Goal: Information Seeking & Learning: Check status

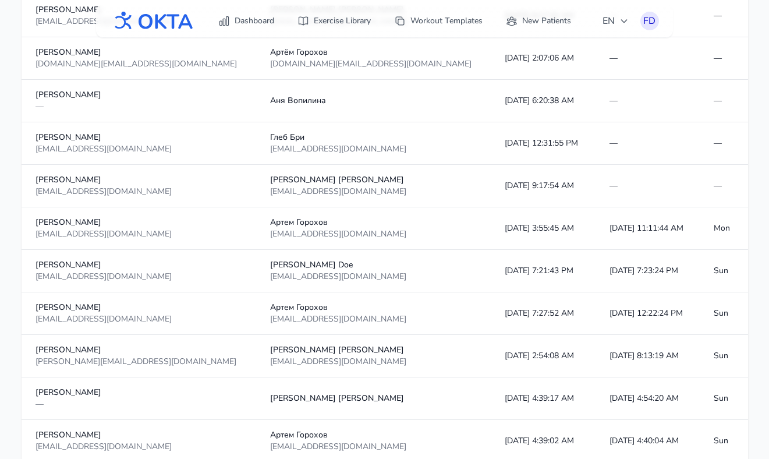
scroll to position [1057, 0]
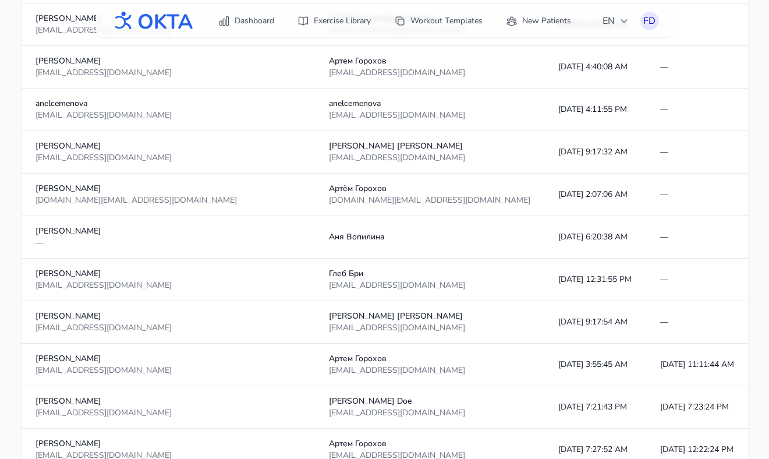
scroll to position [917, 0]
drag, startPoint x: 409, startPoint y: 364, endPoint x: 449, endPoint y: 364, distance: 39.6
click at [544, 364] on td "[DATE] 3:55:45 AM" at bounding box center [595, 364] width 102 height 42
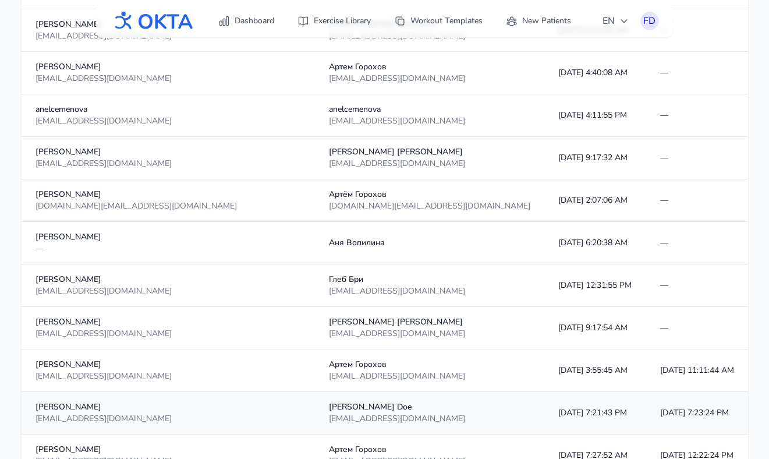
scroll to position [910, 0]
drag, startPoint x: 475, startPoint y: 373, endPoint x: 407, endPoint y: 370, distance: 68.1
click at [544, 370] on td "[DATE] 3:55:45 AM" at bounding box center [595, 371] width 102 height 42
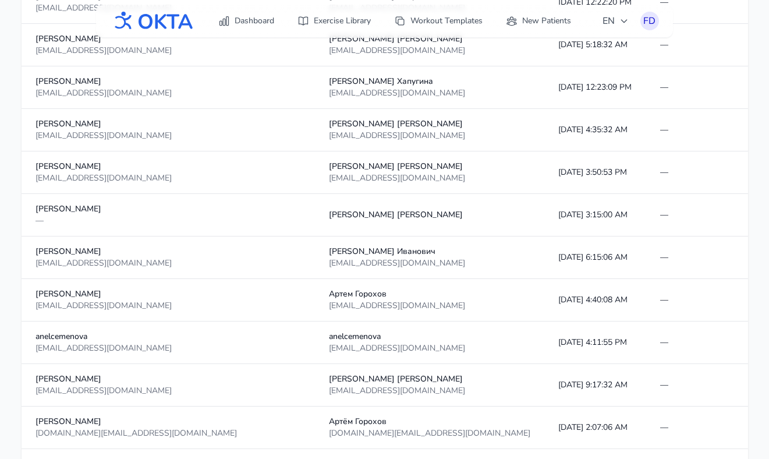
scroll to position [0, 0]
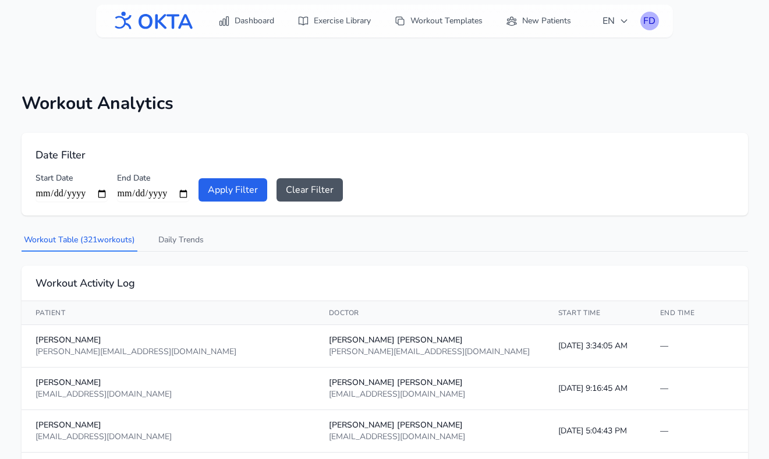
click at [648, 22] on div "FD" at bounding box center [649, 21] width 19 height 19
click at [559, 72] on link "Logout" at bounding box center [593, 68] width 130 height 21
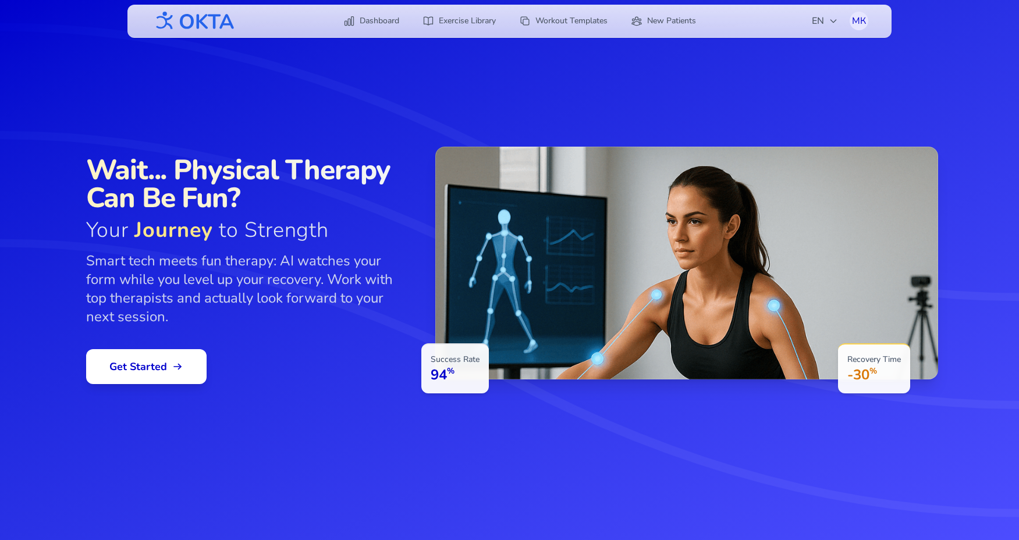
click at [768, 88] on icon at bounding box center [509, 270] width 1019 height 540
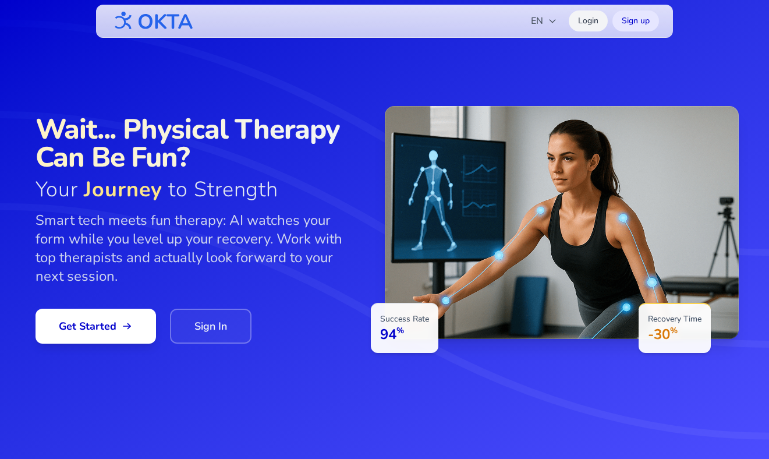
click at [589, 25] on link "Login" at bounding box center [588, 20] width 39 height 21
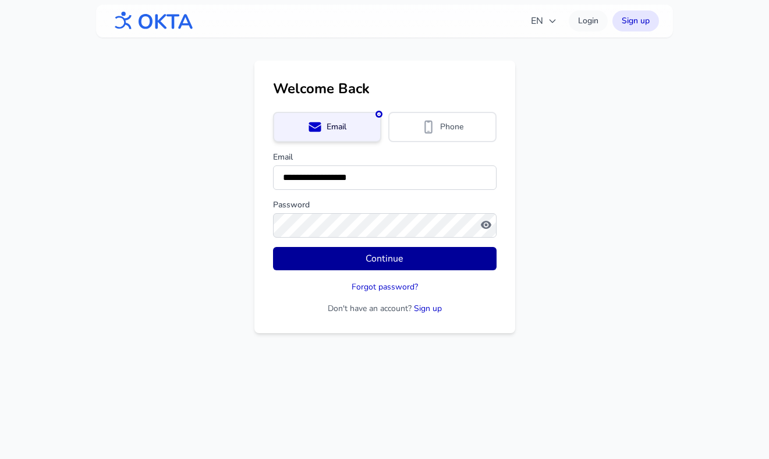
click at [395, 255] on button "Continue" at bounding box center [384, 258] width 223 height 23
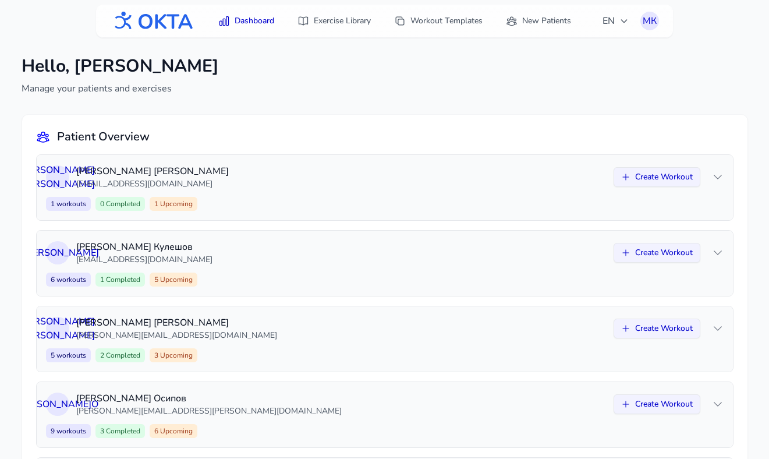
scroll to position [98, 0]
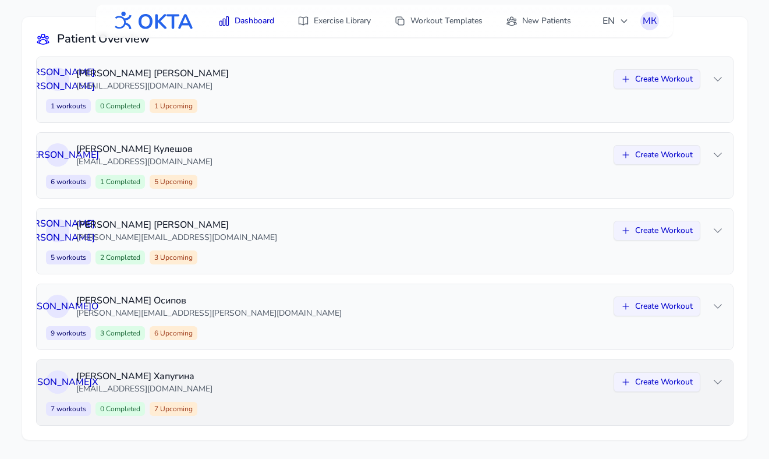
click at [246, 386] on p "[EMAIL_ADDRESS][DOMAIN_NAME]" at bounding box center [341, 389] width 530 height 12
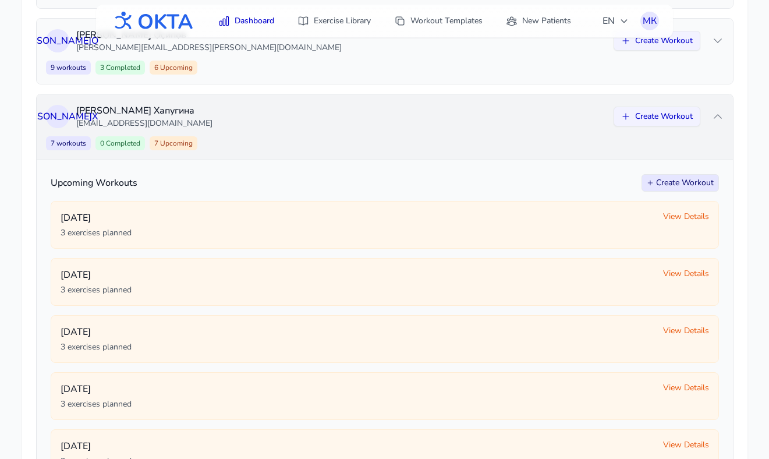
scroll to position [105, 0]
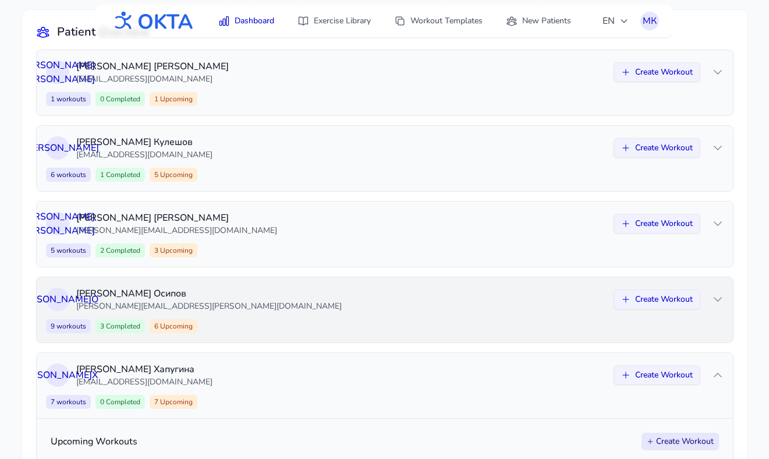
click at [276, 308] on p "[PERSON_NAME][EMAIL_ADDRESS][PERSON_NAME][DOMAIN_NAME]" at bounding box center [341, 306] width 530 height 12
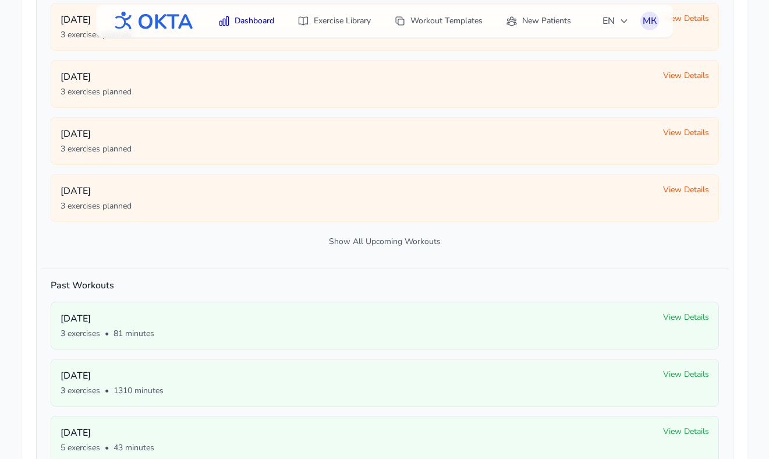
scroll to position [670, 0]
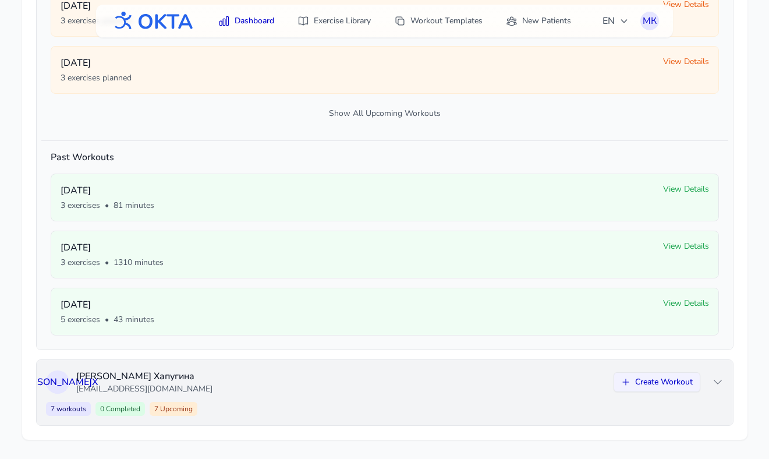
click at [242, 398] on div "И Х Ирина Хапугина s_irinaa@mail.ru Create Workout 7 workouts 0 Completed 7 Upc…" at bounding box center [385, 392] width 696 height 65
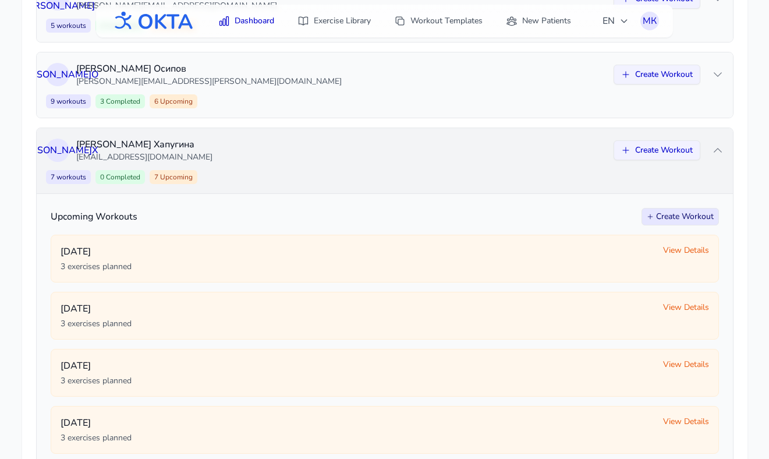
scroll to position [0, 0]
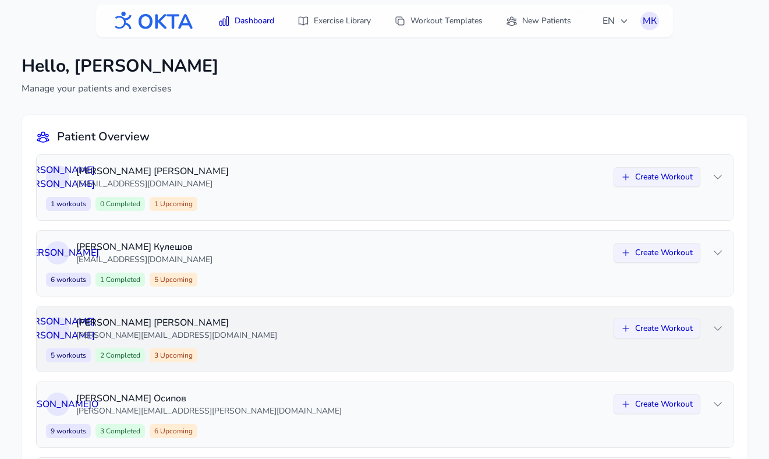
click at [280, 346] on div "А К Анна Колесникова anna.kolesnikova02@yandex.ru Create Workout 5 workouts 2 C…" at bounding box center [385, 338] width 696 height 65
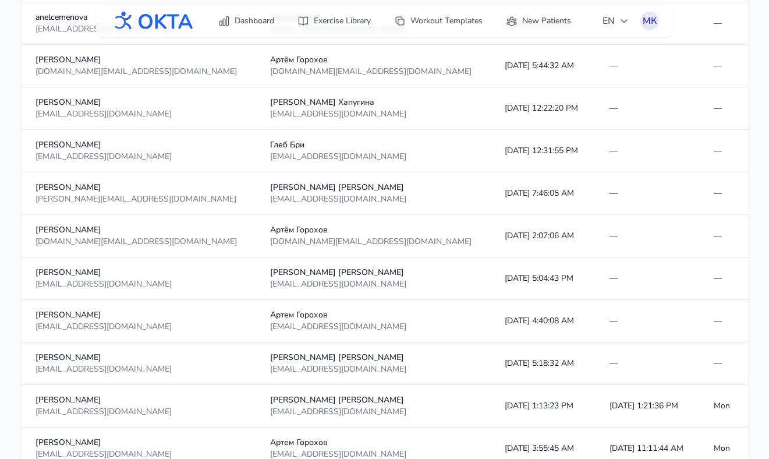
scroll to position [993, 0]
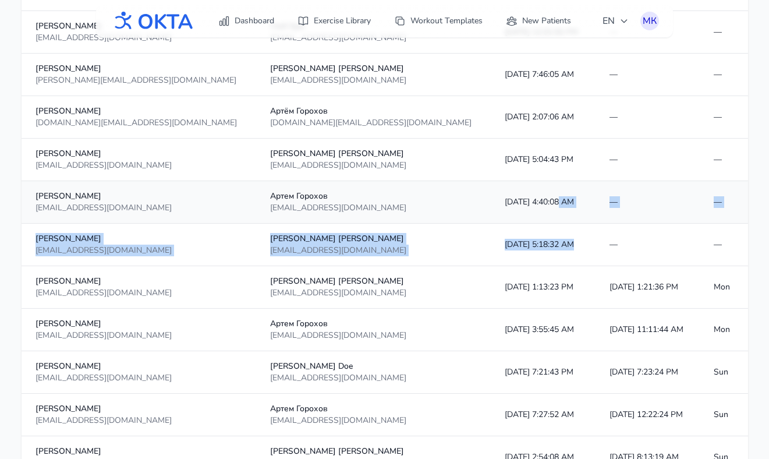
drag, startPoint x: 459, startPoint y: 242, endPoint x: 446, endPoint y: 203, distance: 41.0
click at [446, 203] on tbody "Аня Вопилина — Аня Вопилина 10/6/2025, 6:20:38 AM — — Дмитрий Кулешов speedyjr@…" at bounding box center [385, 393] width 726 height 2124
click at [491, 203] on td "[DATE] 4:40:08 AM" at bounding box center [543, 202] width 104 height 42
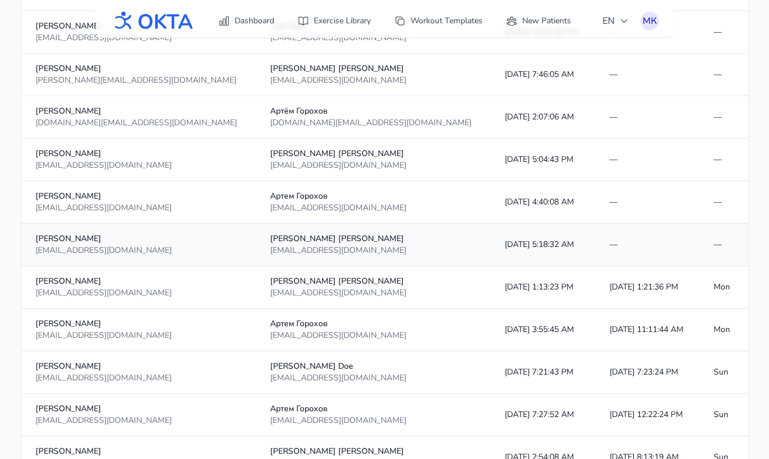
drag, startPoint x: 421, startPoint y: 197, endPoint x: 437, endPoint y: 235, distance: 41.0
click at [437, 235] on tbody "Аня Вопилина — Аня Вопилина 10/6/2025, 6:20:38 AM — — Дмитрий Кулешов speedyjr@…" at bounding box center [385, 393] width 726 height 2124
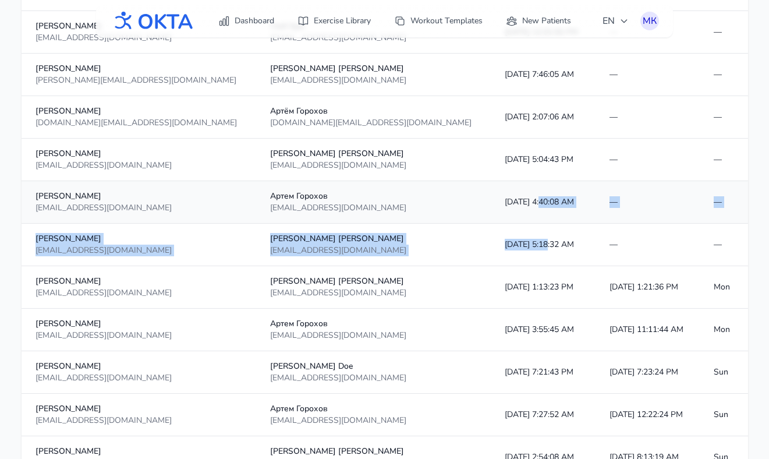
drag, startPoint x: 435, startPoint y: 244, endPoint x: 429, endPoint y: 199, distance: 45.2
click at [429, 199] on tbody "Аня Вопилина — Аня Вопилина 10/6/2025, 6:20:38 AM — — Дмитрий Кулешов speedyjr@…" at bounding box center [385, 393] width 726 height 2124
click at [491, 199] on td "[DATE] 4:40:08 AM" at bounding box center [543, 202] width 104 height 42
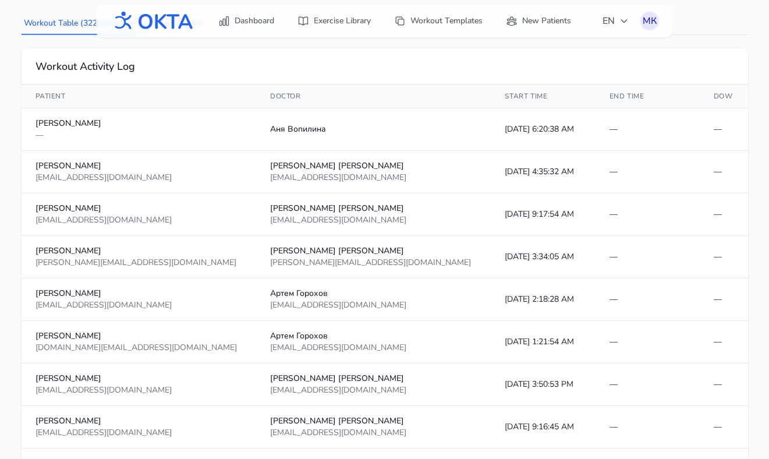
scroll to position [37, 0]
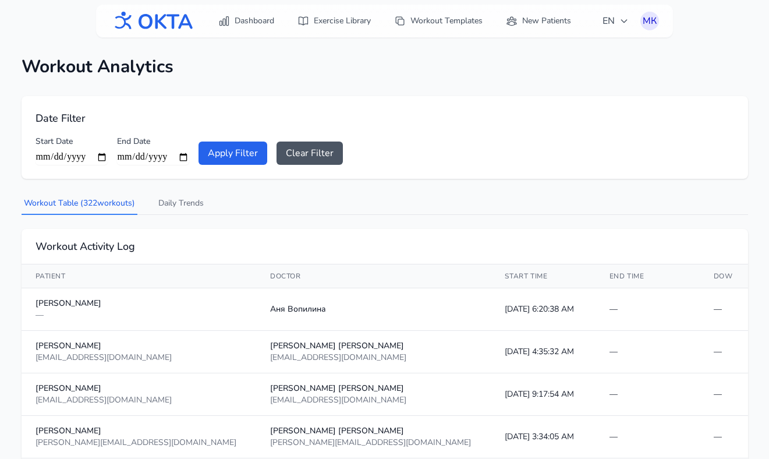
click at [324, 71] on h1 "Workout Analytics" at bounding box center [385, 66] width 726 height 21
click at [261, 24] on link "Dashboard" at bounding box center [246, 20] width 70 height 21
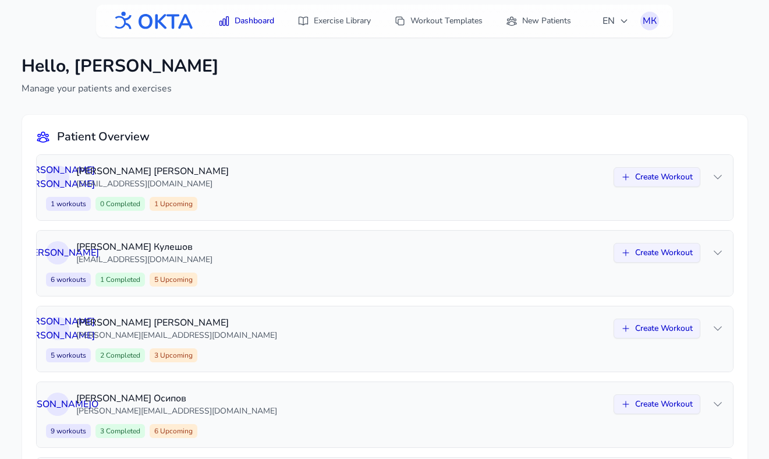
click at [300, 129] on div "Patient Overview" at bounding box center [384, 137] width 697 height 16
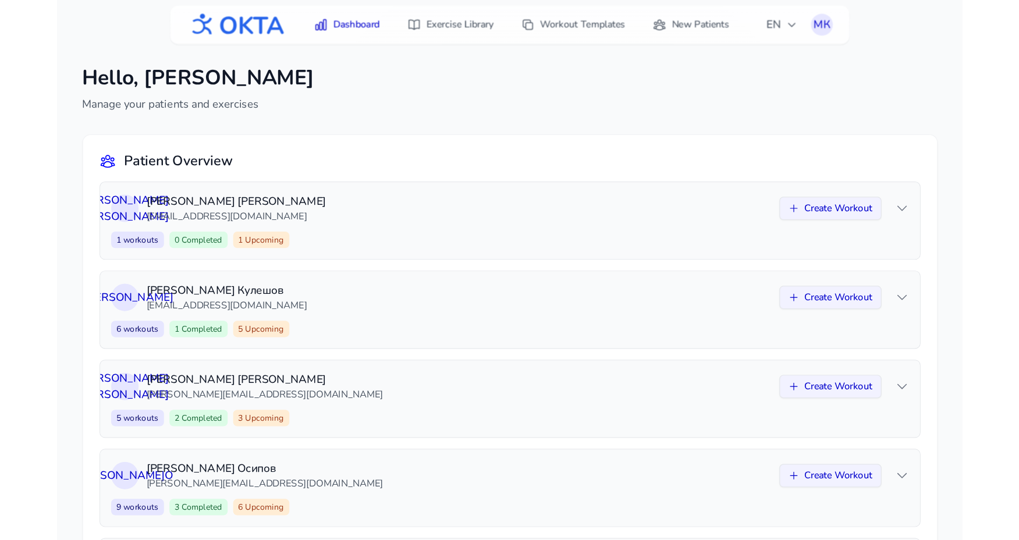
scroll to position [98, 0]
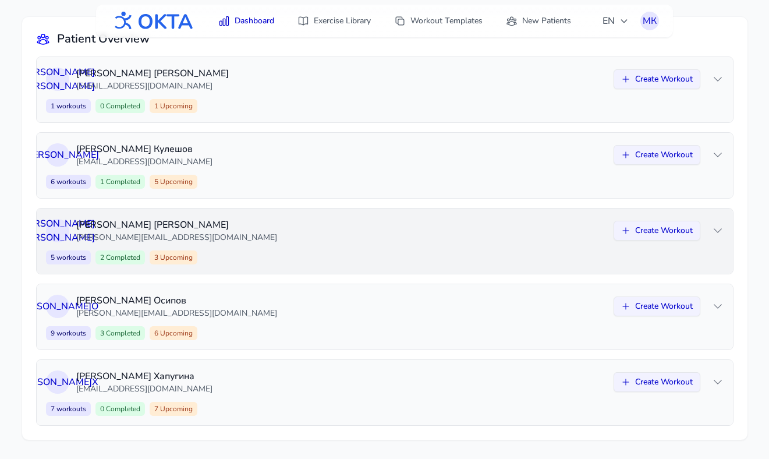
click at [289, 246] on div "А К Анна Колесникова anna.kolesnikova02@yandex.ru Create Workout 5 workouts 2 C…" at bounding box center [385, 240] width 696 height 65
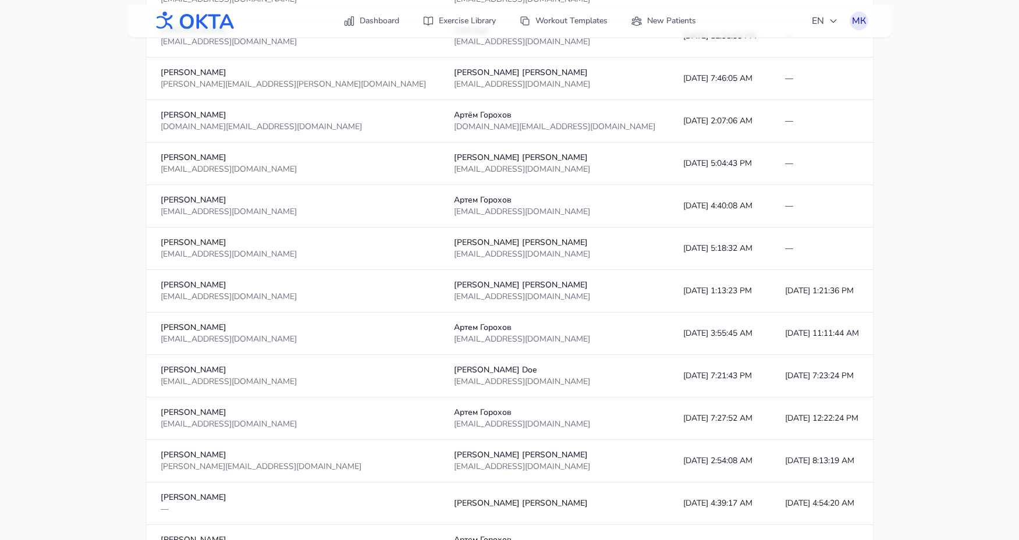
scroll to position [958, 0]
